Goal: Transaction & Acquisition: Book appointment/travel/reservation

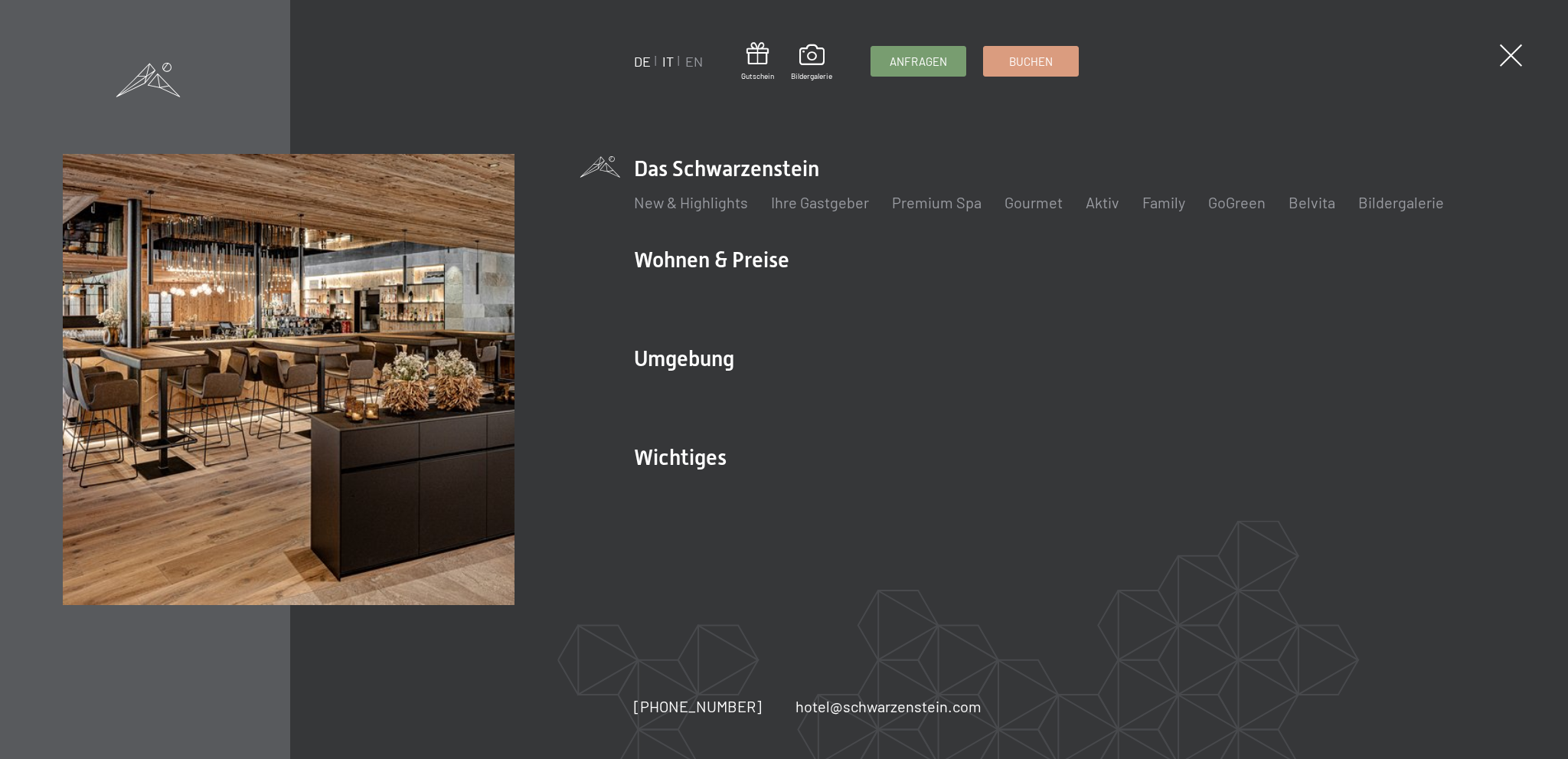
click at [669, 60] on link "IT" at bounding box center [668, 60] width 12 height 17
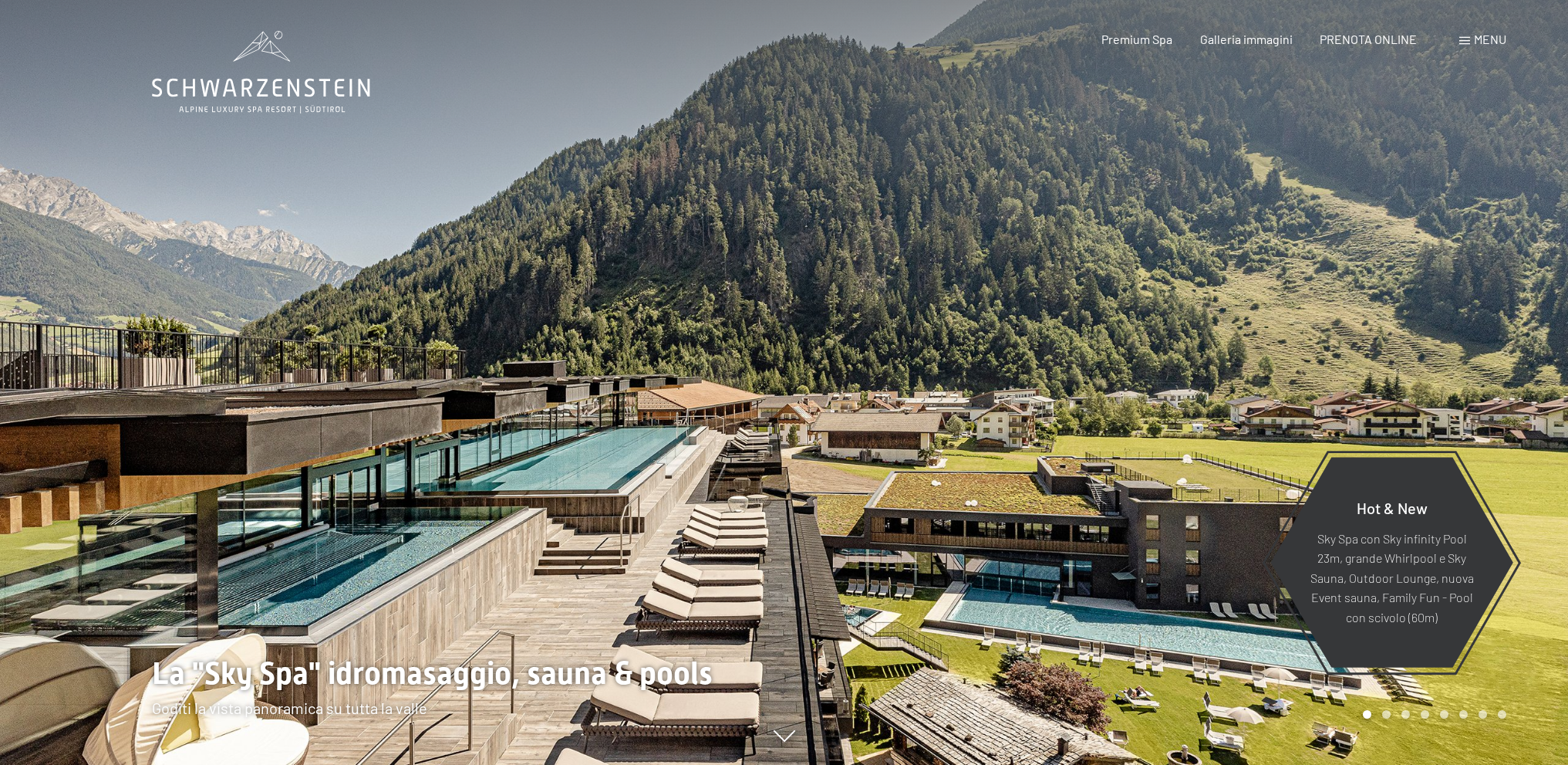
click at [1386, 34] on span "PRENOTA ONLINE" at bounding box center [1368, 38] width 97 height 15
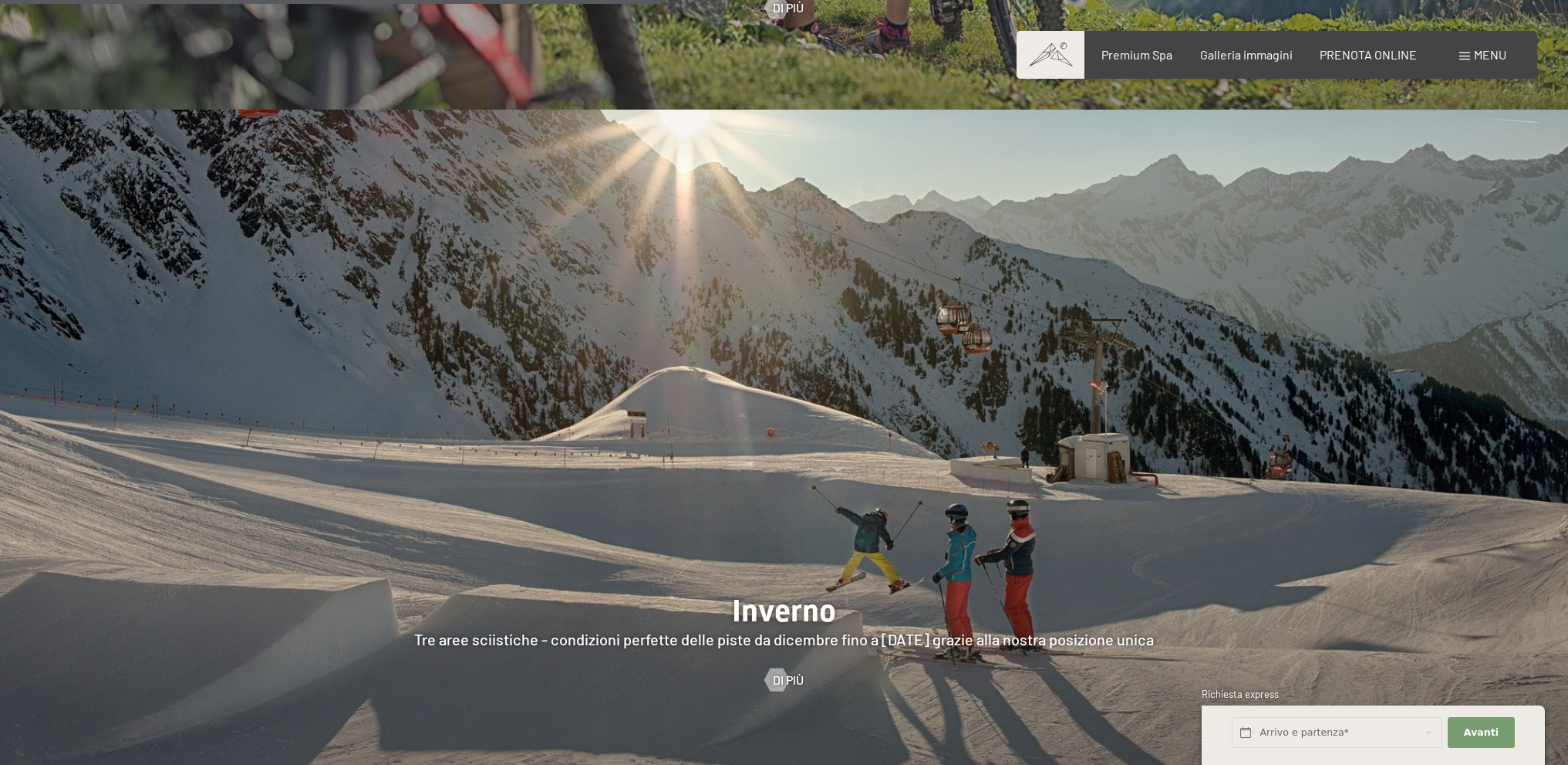
scroll to position [4321, 0]
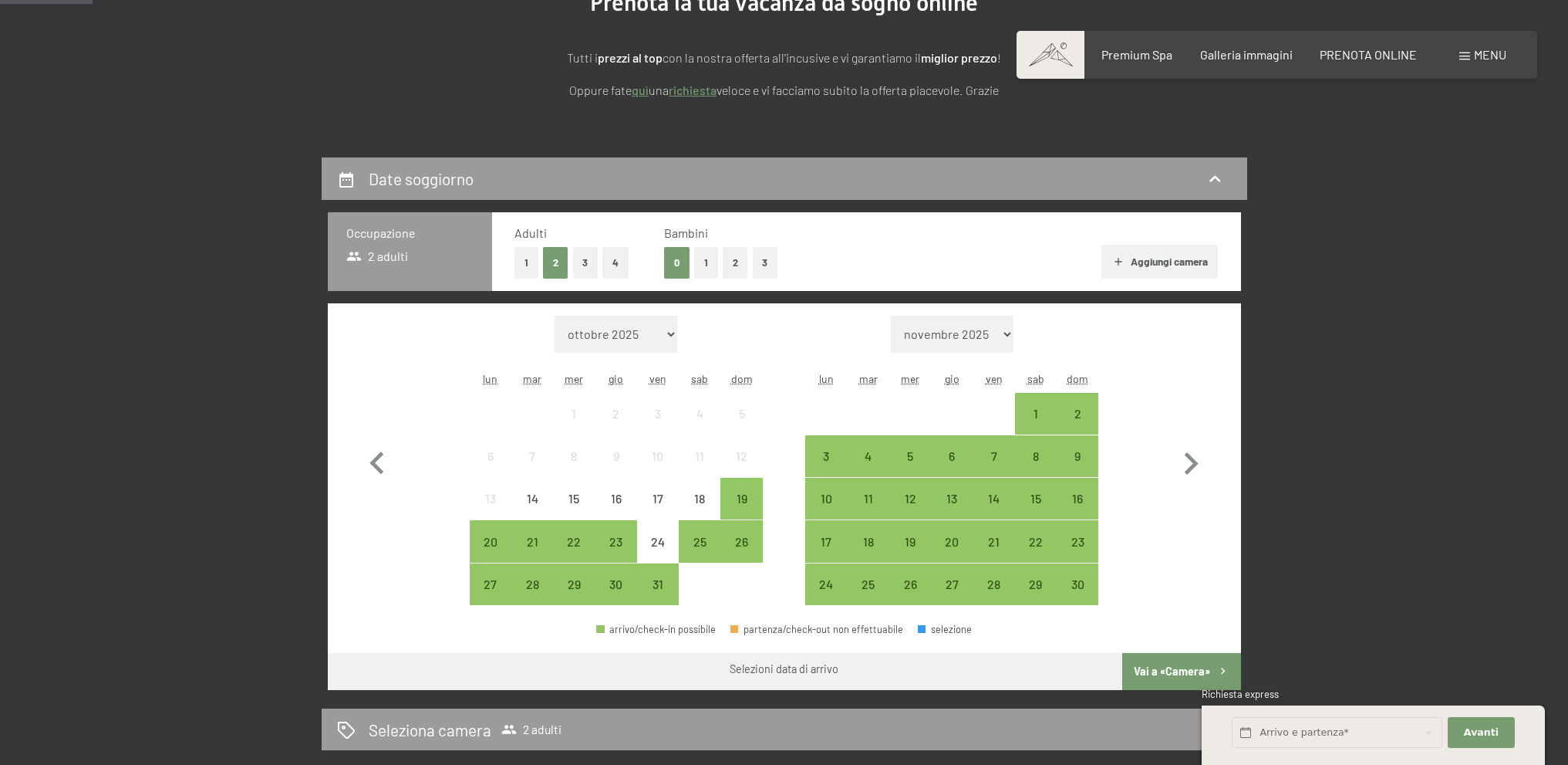
scroll to position [309, 0]
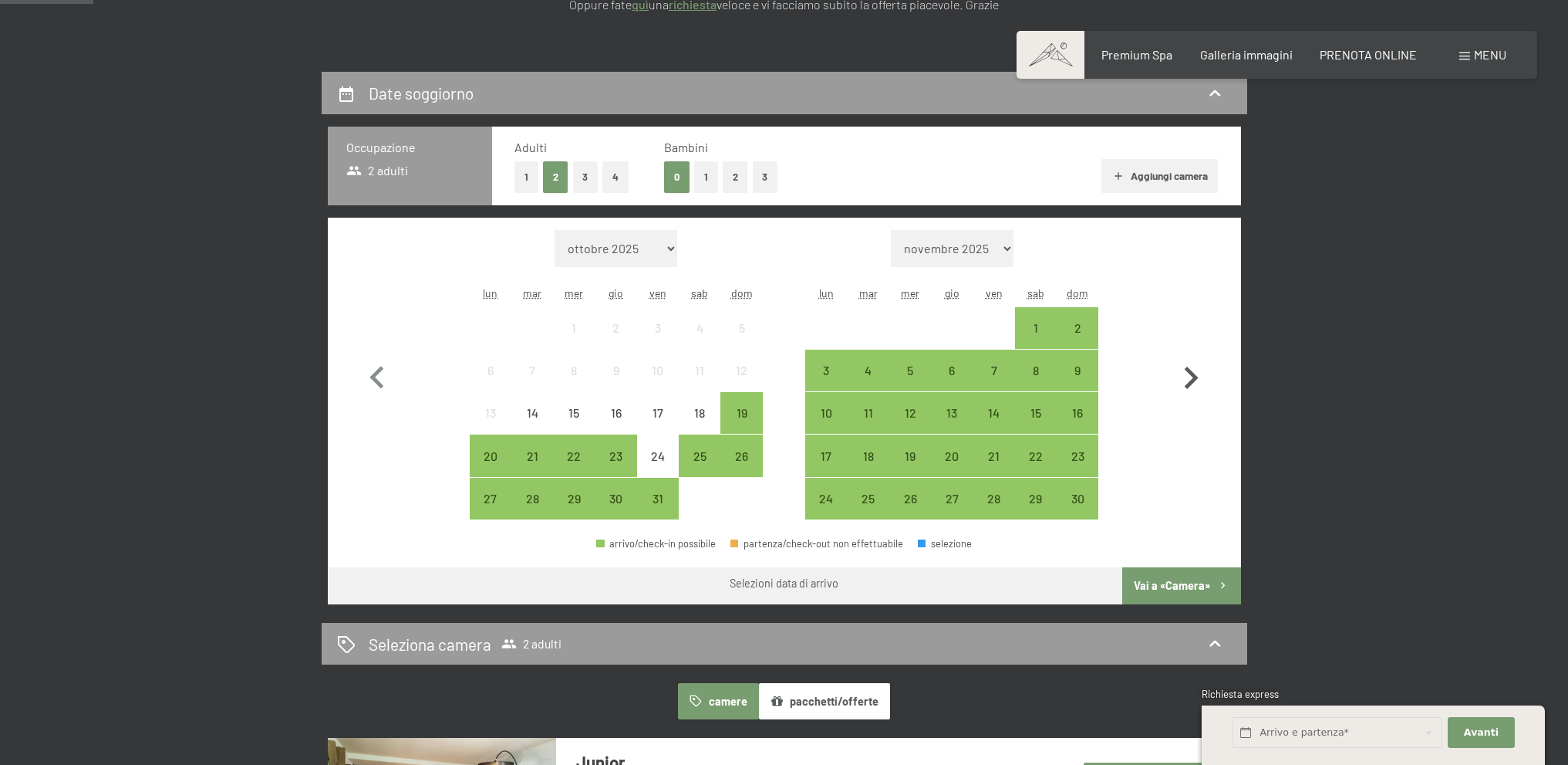
click at [1190, 380] on icon "button" at bounding box center [1191, 378] width 45 height 45
select select "2025-11-01"
select select "2025-12-01"
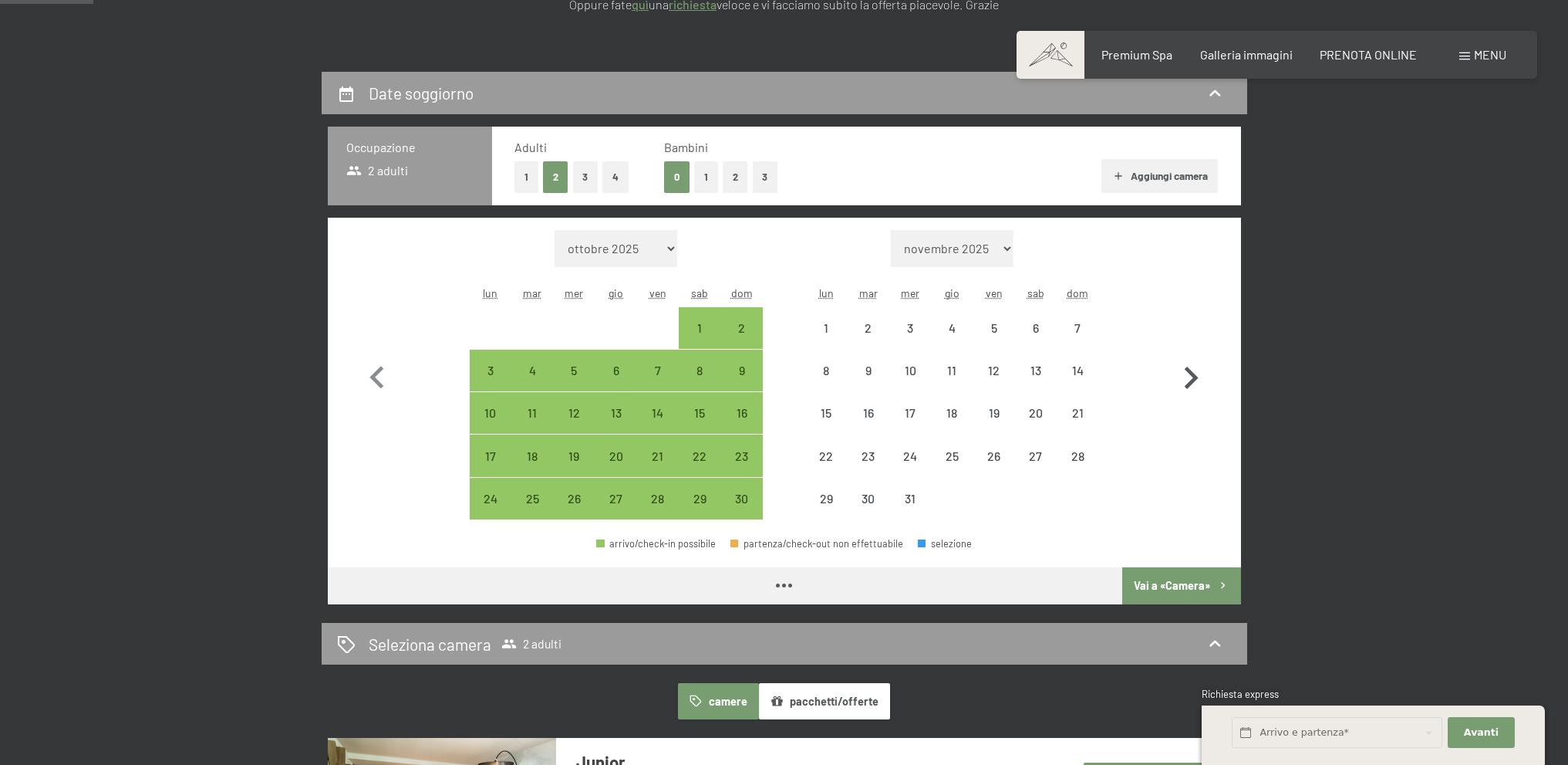
click at [1190, 380] on icon "button" at bounding box center [1191, 378] width 45 height 45
select select "2025-12-01"
select select "2026-01-01"
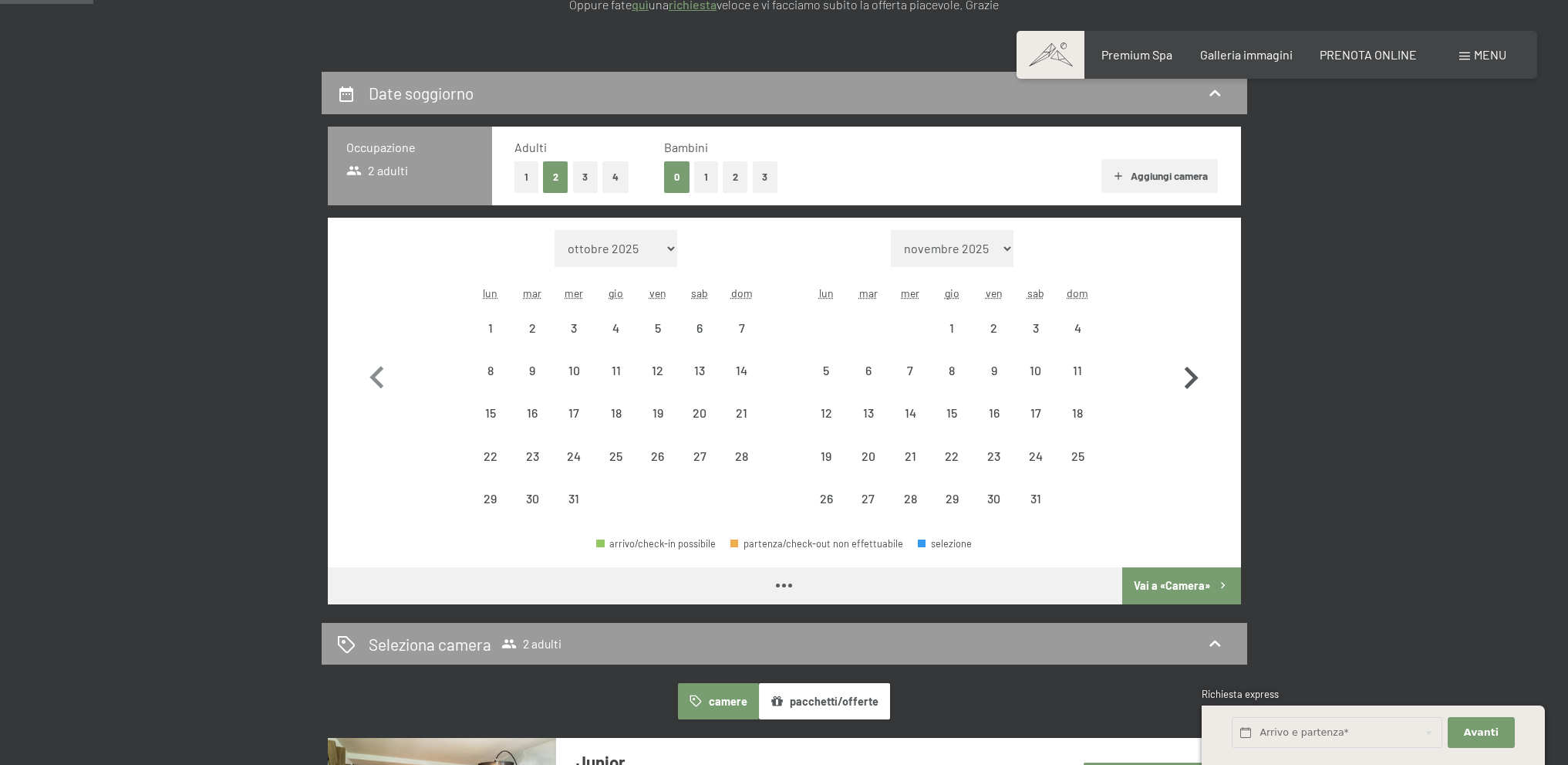
click at [1190, 380] on icon "button" at bounding box center [1191, 378] width 45 height 45
select select "2026-01-01"
select select "2026-02-01"
click at [1190, 380] on icon "button" at bounding box center [1191, 378] width 45 height 45
select select "2026-02-01"
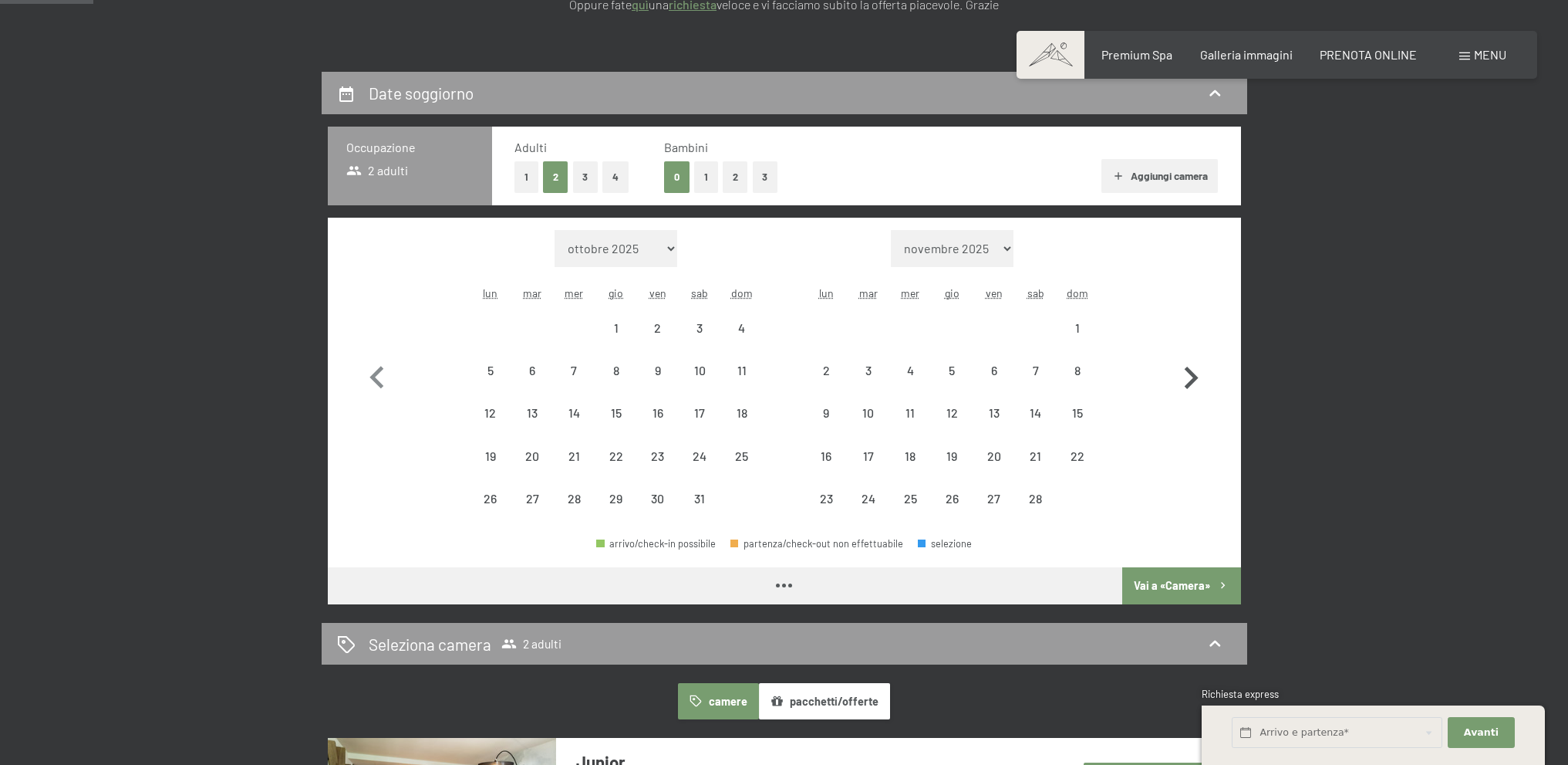
select select "2026-03-01"
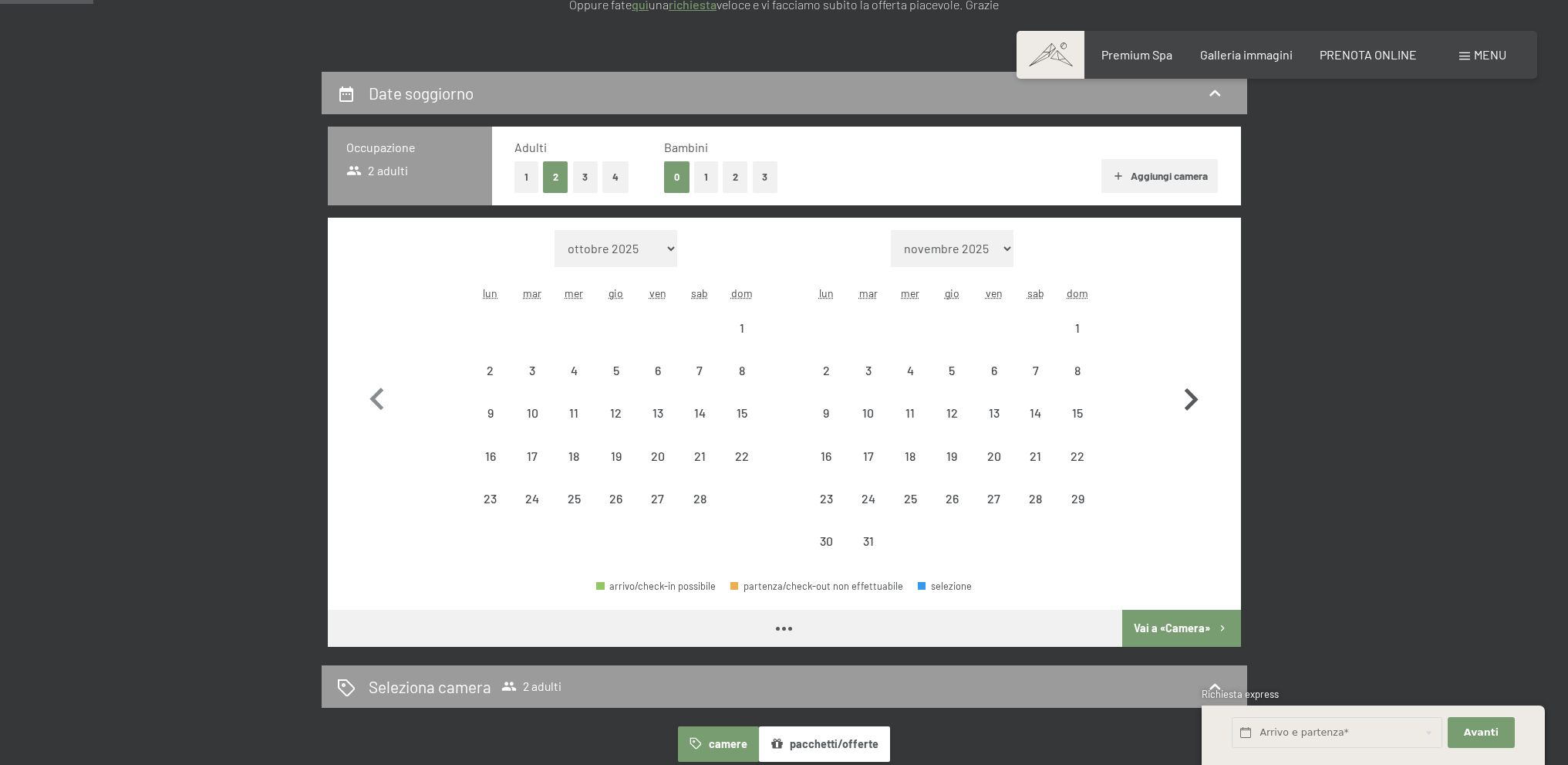
select select "2026-02-01"
select select "2026-03-01"
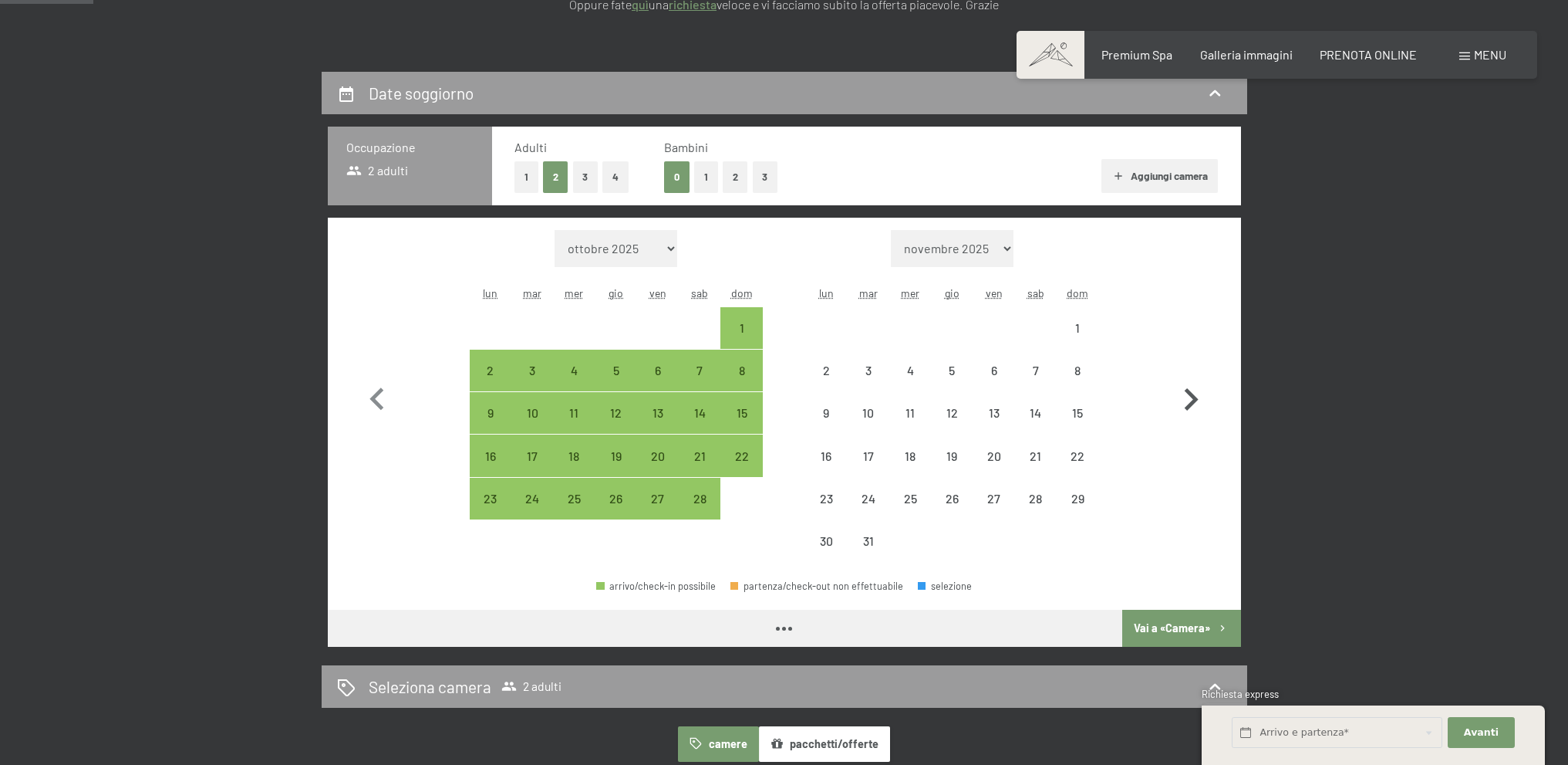
select select "2026-02-01"
select select "2026-03-01"
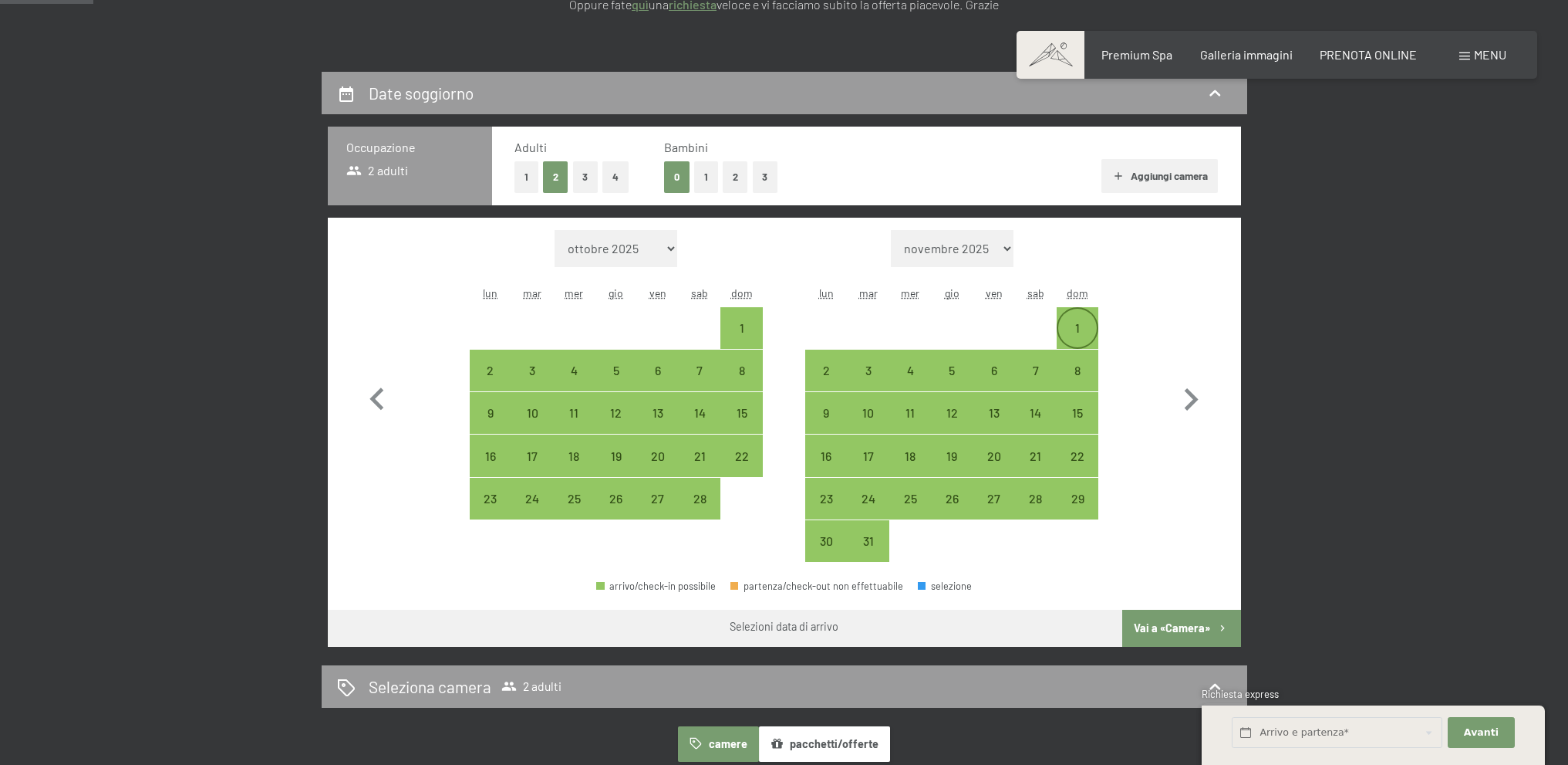
click at [1089, 330] on div "1" at bounding box center [1077, 340] width 38 height 38
select select "2026-02-01"
select select "2026-03-01"
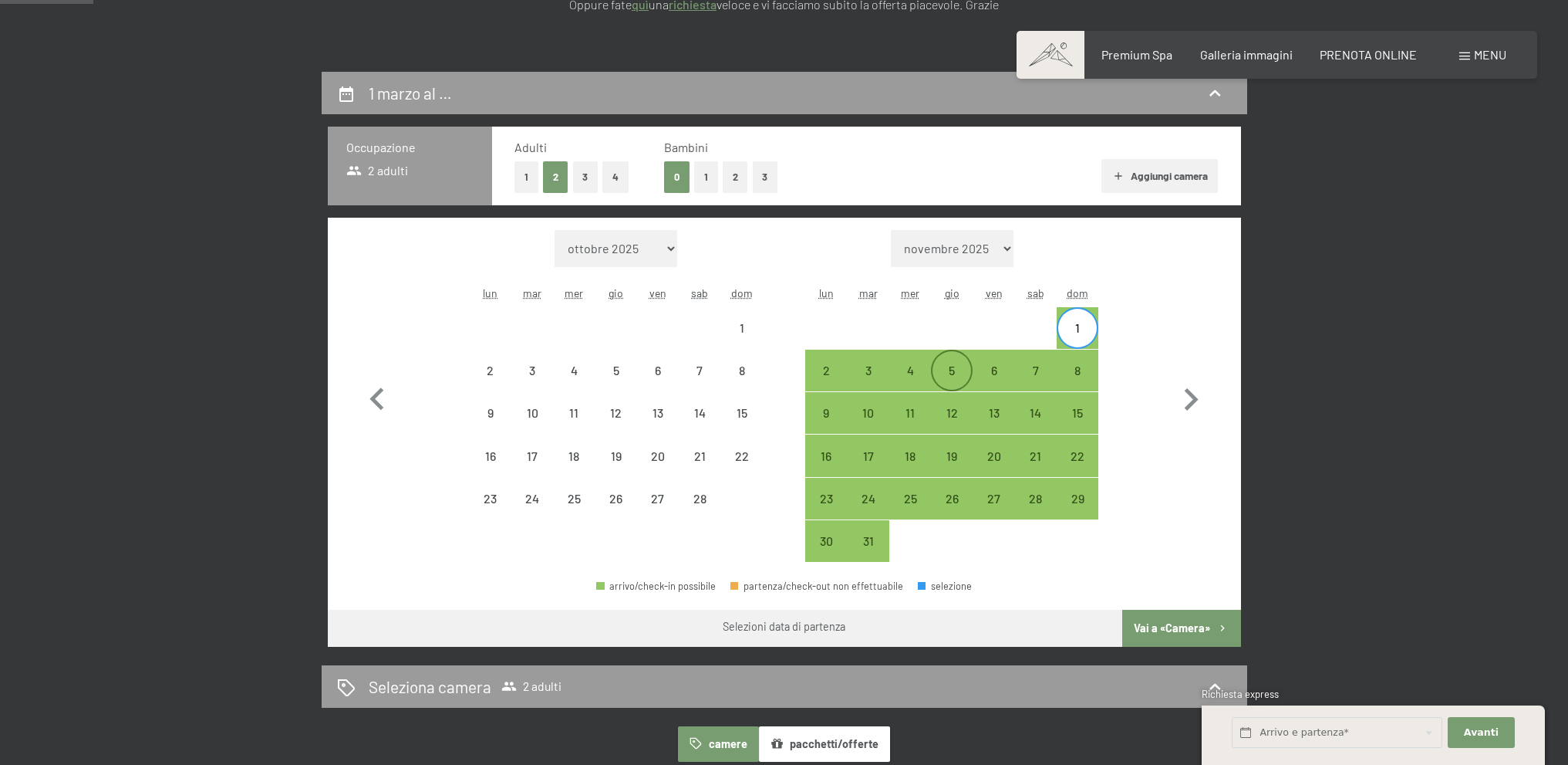
click at [949, 371] on div "5" at bounding box center [951, 383] width 38 height 38
select select "2026-02-01"
select select "2026-03-01"
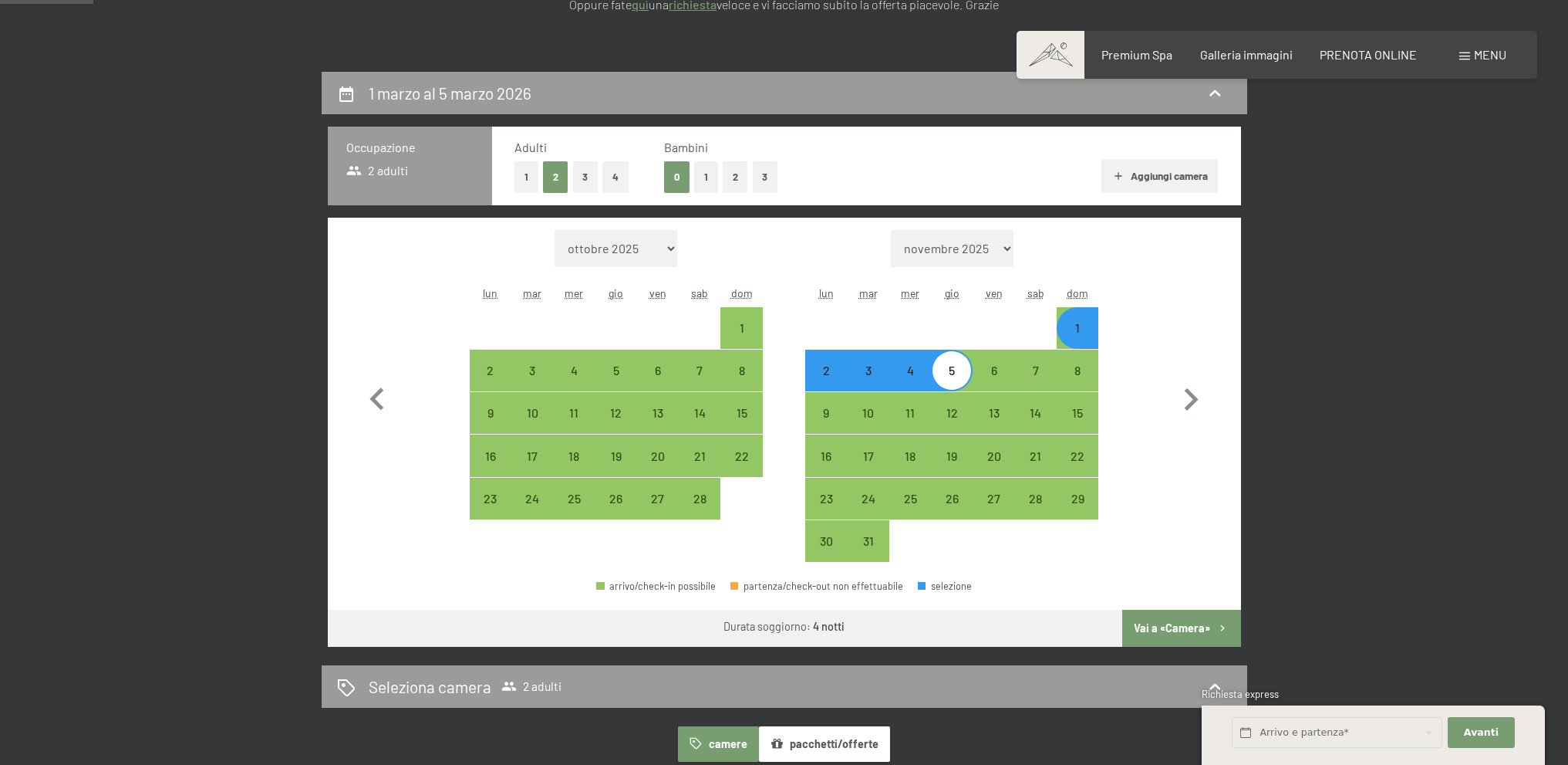
click at [1147, 627] on button "Vai a «Camera»" at bounding box center [1181, 628] width 119 height 37
select select "2026-02-01"
select select "2026-03-01"
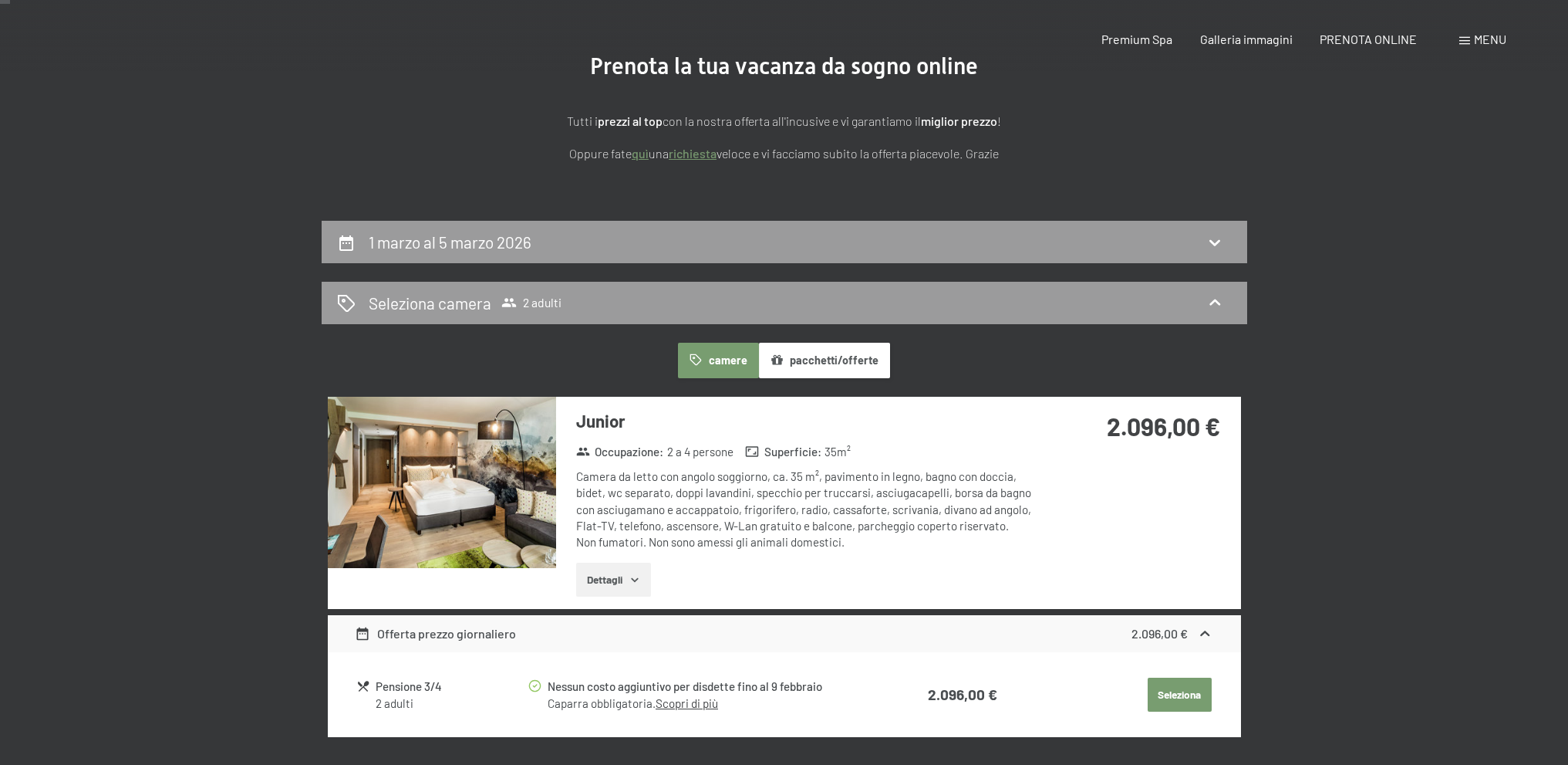
scroll to position [0, 0]
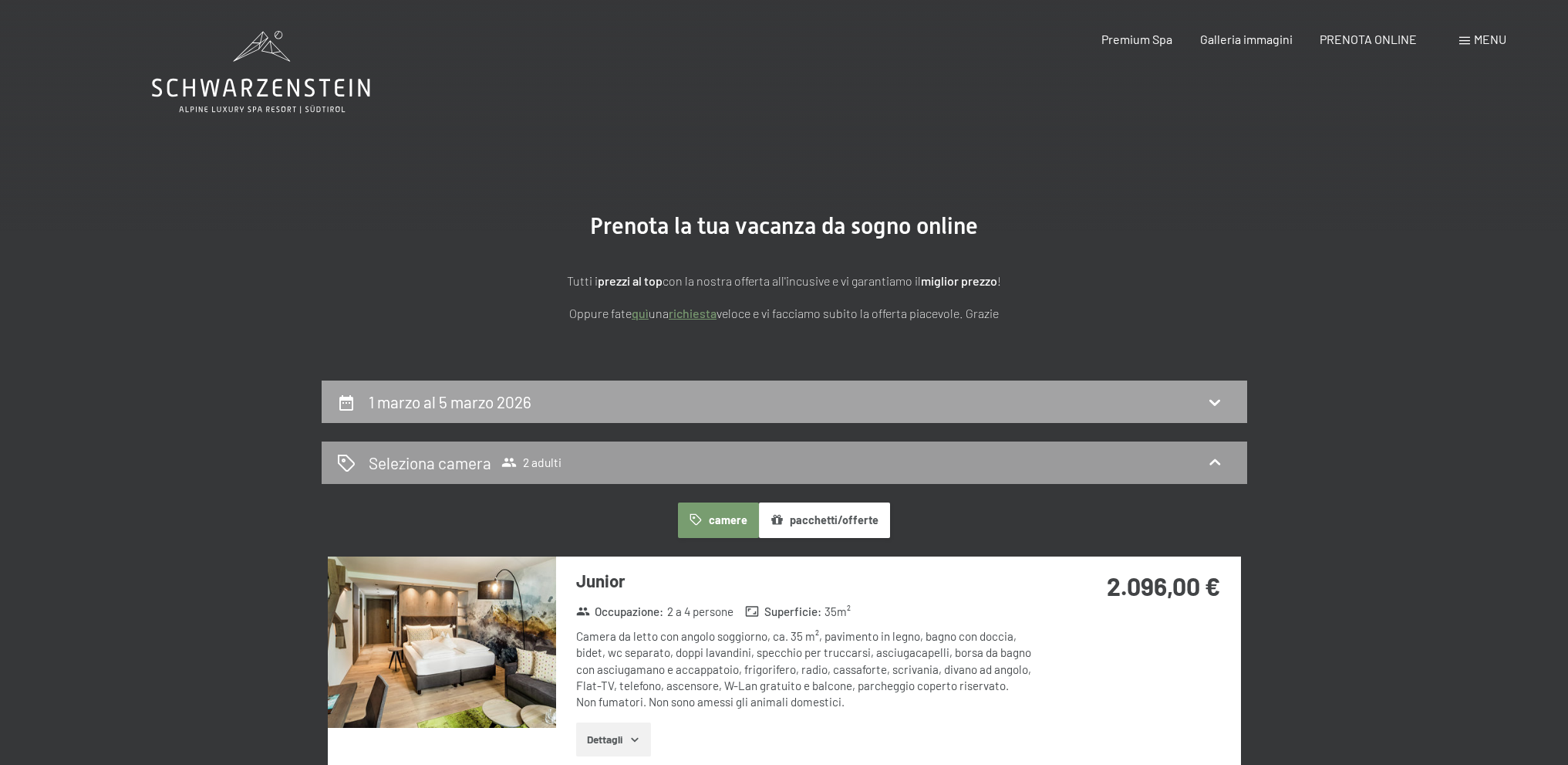
click at [1222, 402] on icon at bounding box center [1214, 402] width 19 height 19
select select "2026-02-01"
select select "2026-03-01"
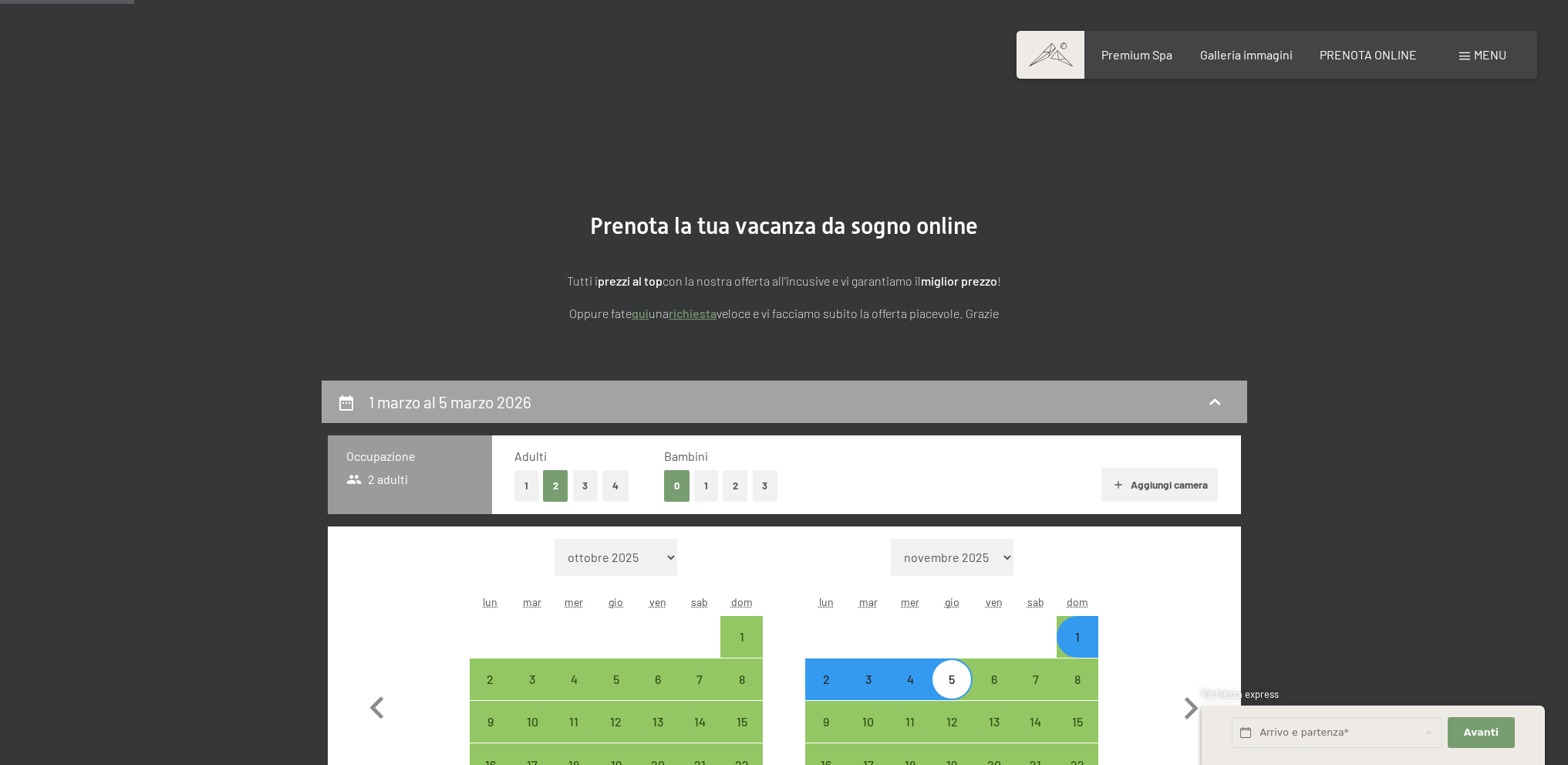
scroll to position [380, 0]
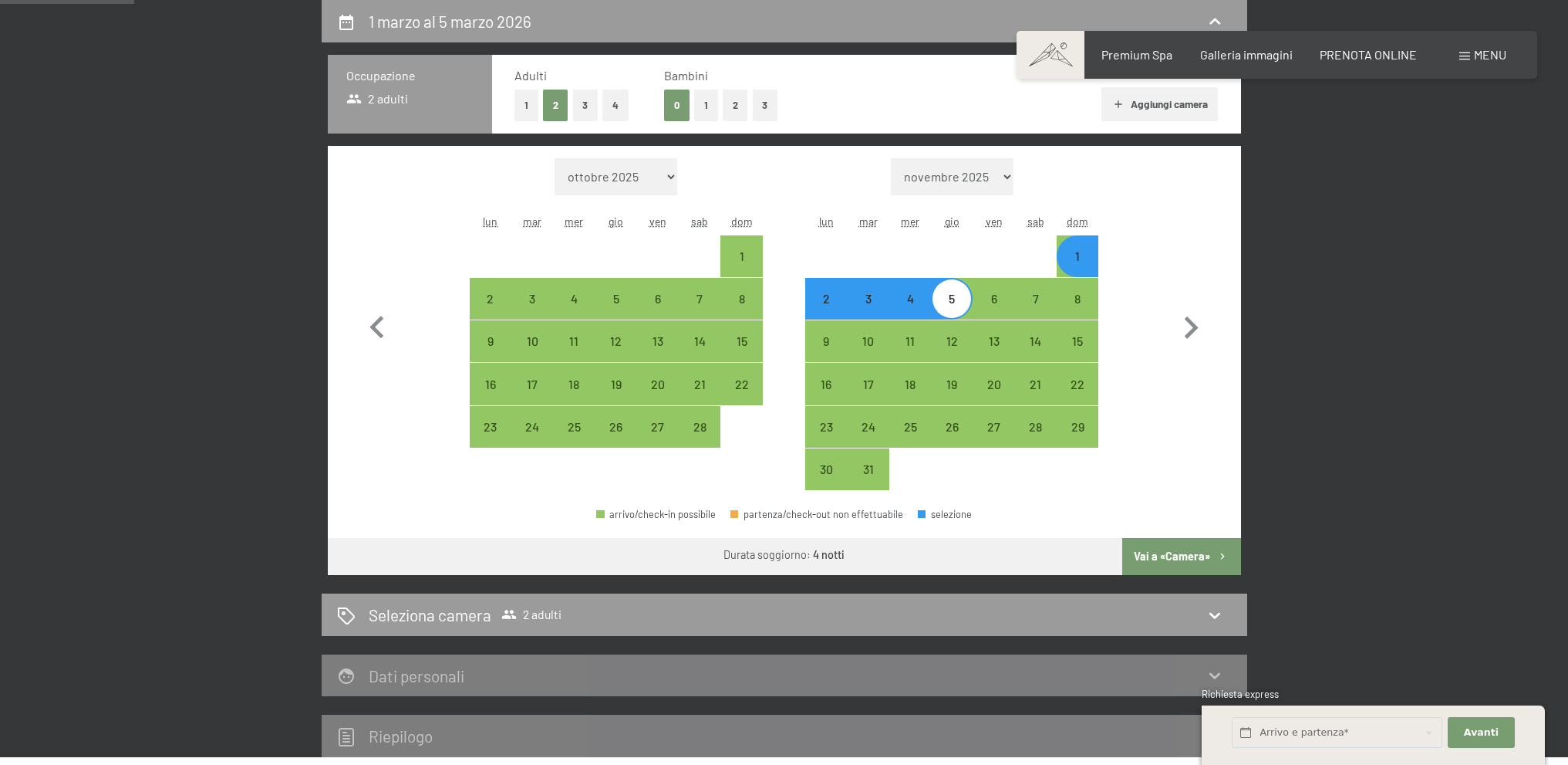
click at [1085, 253] on div "1" at bounding box center [1077, 268] width 38 height 38
select select "2026-02-01"
select select "2026-03-01"
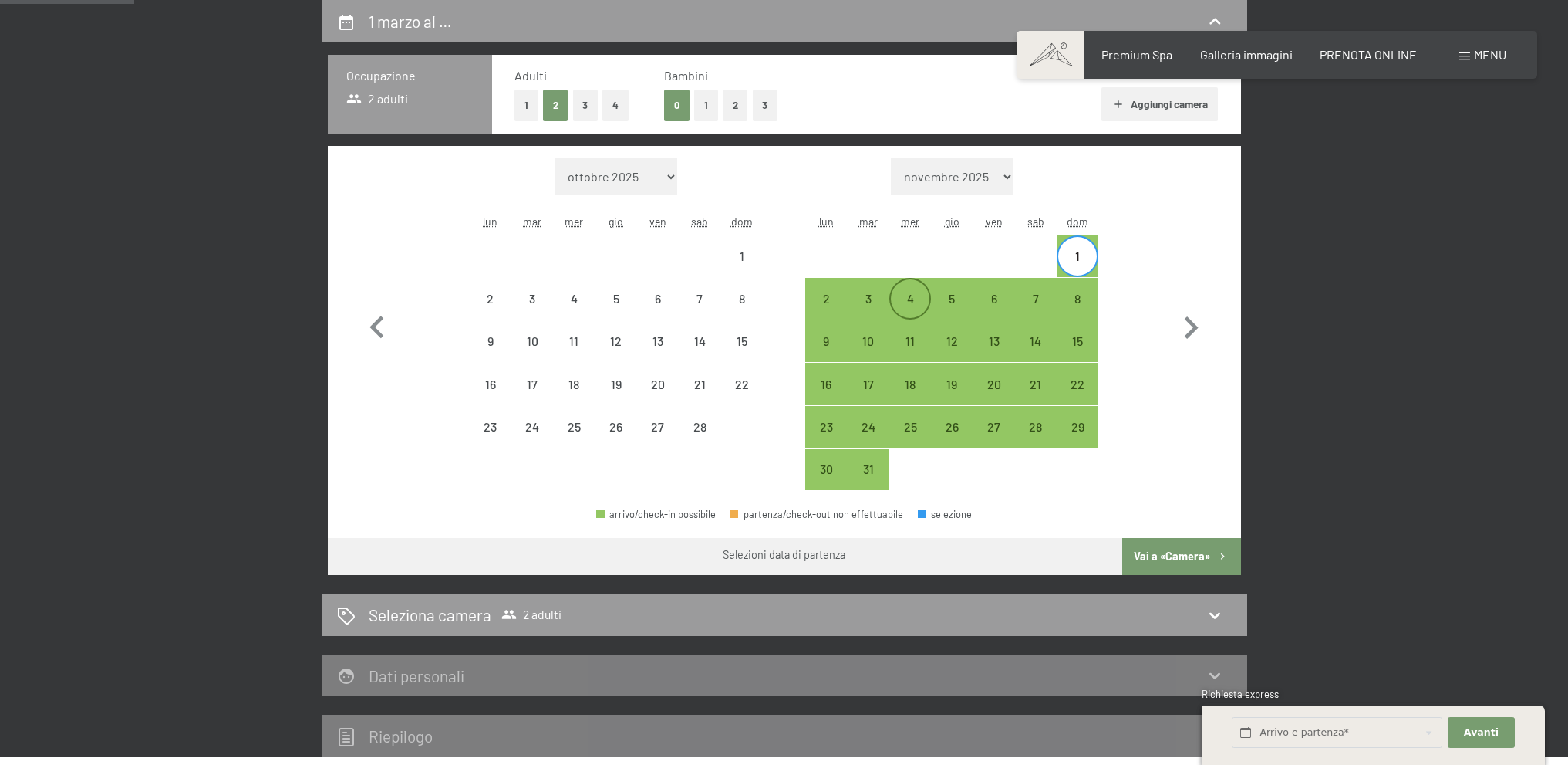
click at [903, 293] on div "4" at bounding box center [910, 311] width 38 height 38
select select "2026-02-01"
select select "2026-03-01"
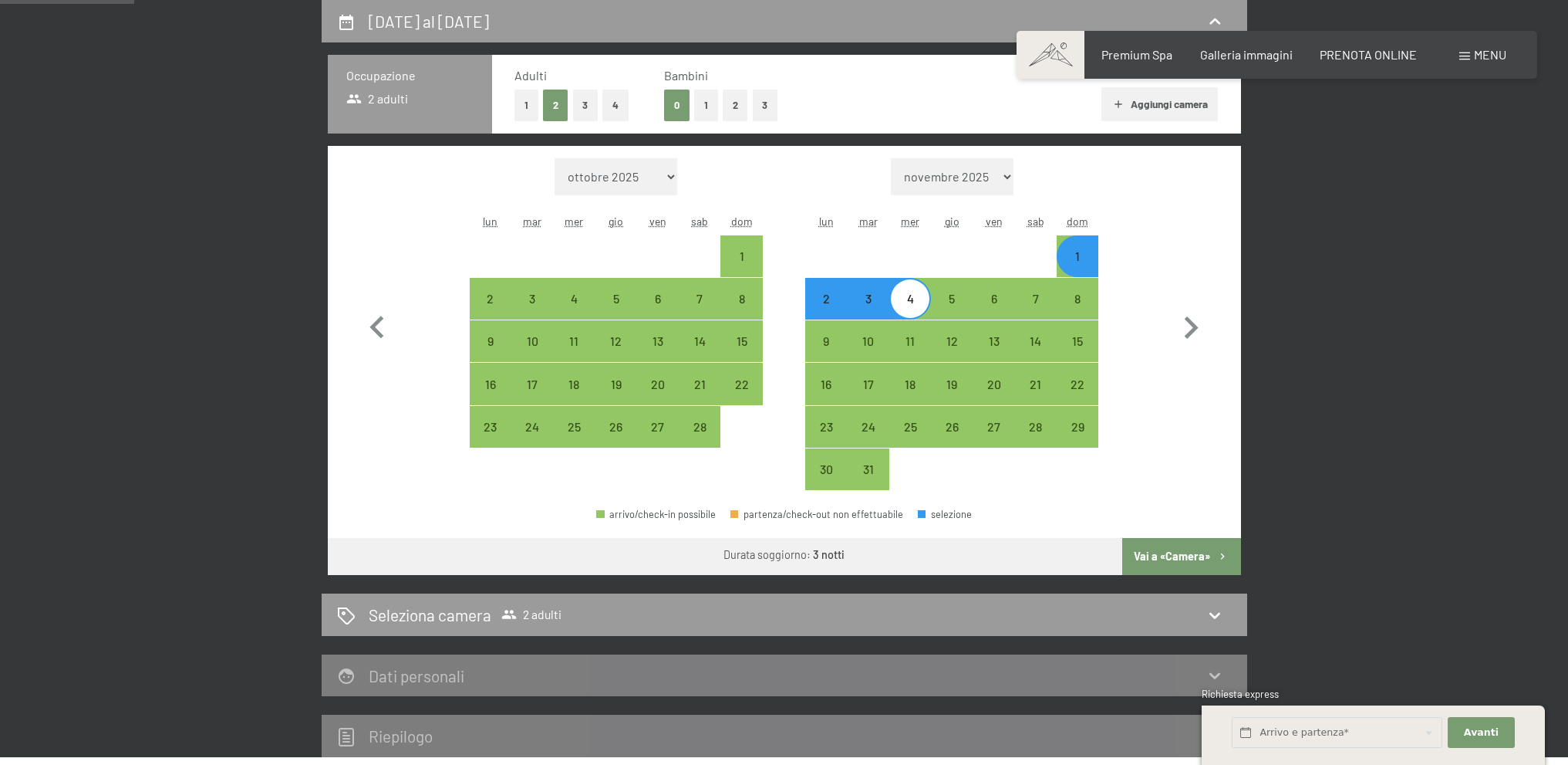
click at [1172, 560] on button "Vai a «Camera»" at bounding box center [1181, 556] width 119 height 37
select select "2026-02-01"
select select "2026-03-01"
